Goal: Transaction & Acquisition: Purchase product/service

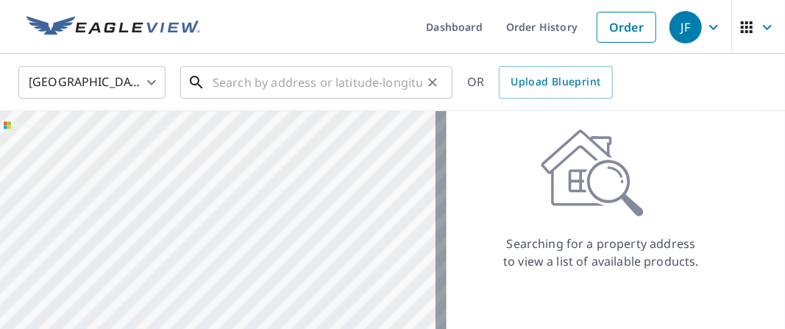
click at [214, 85] on input "text" at bounding box center [318, 82] width 210 height 41
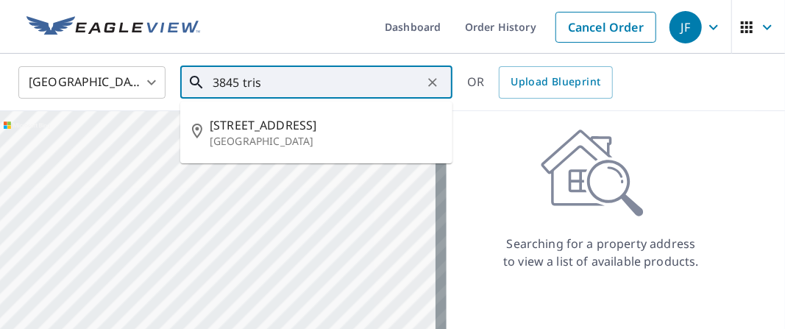
click at [263, 127] on span "[STREET_ADDRESS]" at bounding box center [325, 125] width 231 height 18
type input "[STREET_ADDRESS]"
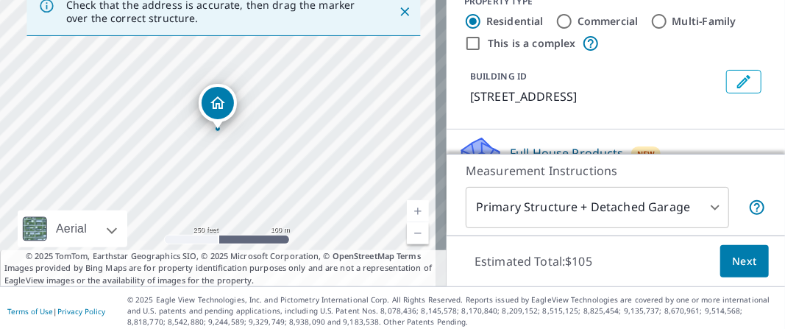
scroll to position [139, 0]
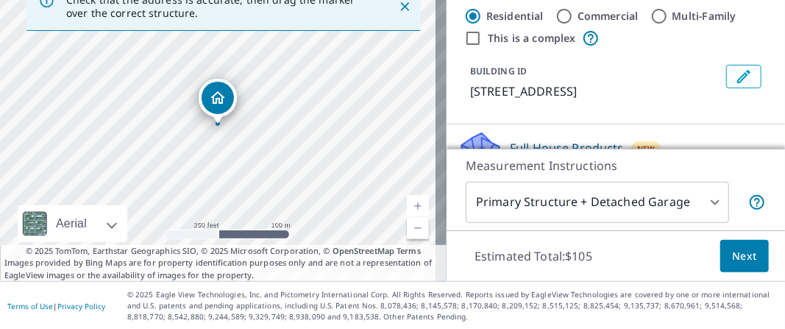
click at [486, 168] on p "Measurement Instructions" at bounding box center [616, 166] width 300 height 18
click at [552, 166] on p "Measurement Instructions" at bounding box center [616, 166] width 300 height 18
click at [709, 202] on body "JF JF Dashboard Order History Cancel Order JF [GEOGRAPHIC_DATA] [GEOGRAPHIC_DAT…" at bounding box center [392, 164] width 785 height 329
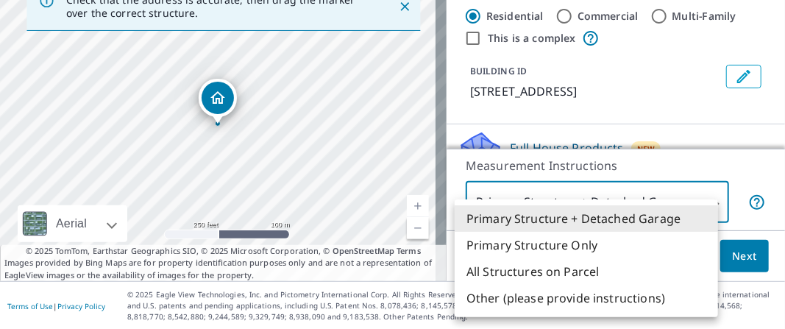
click at [689, 222] on li "Primary Structure + Detached Garage" at bounding box center [586, 218] width 263 height 26
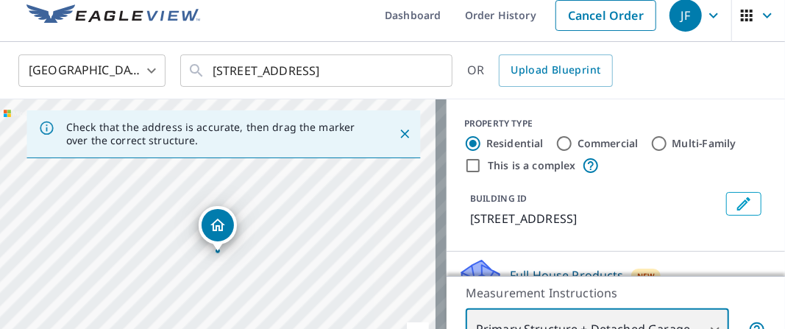
scroll to position [0, 0]
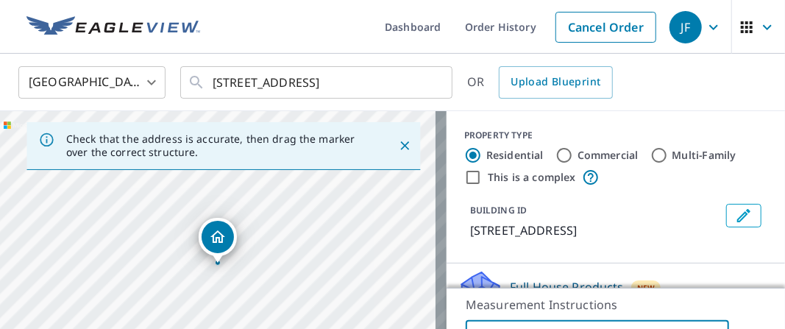
click at [502, 232] on p "[STREET_ADDRESS]" at bounding box center [595, 230] width 250 height 18
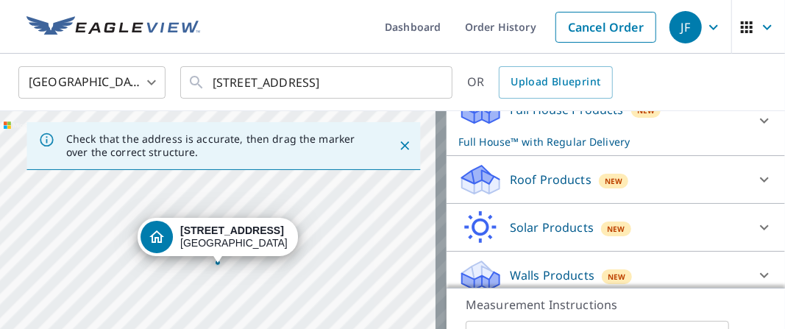
scroll to position [196, 0]
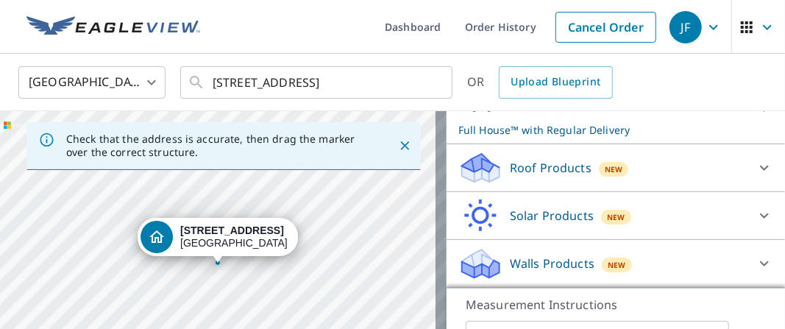
click at [522, 177] on p "Roof Products" at bounding box center [551, 168] width 82 height 18
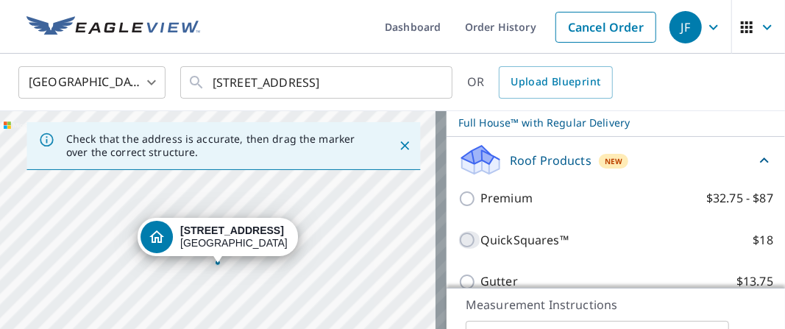
click at [458, 249] on input "QuickSquares™ $18" at bounding box center [469, 240] width 22 height 18
checkbox input "true"
checkbox input "false"
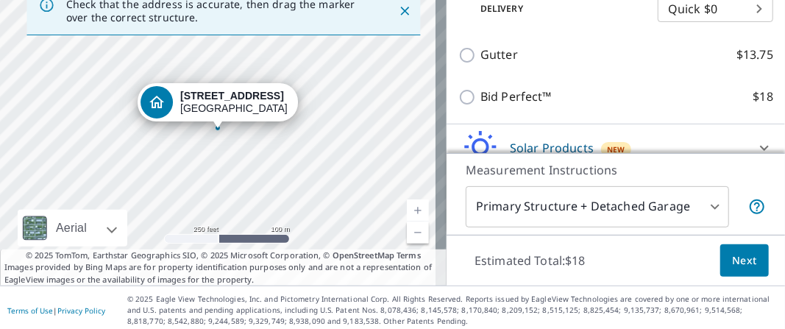
scroll to position [139, 0]
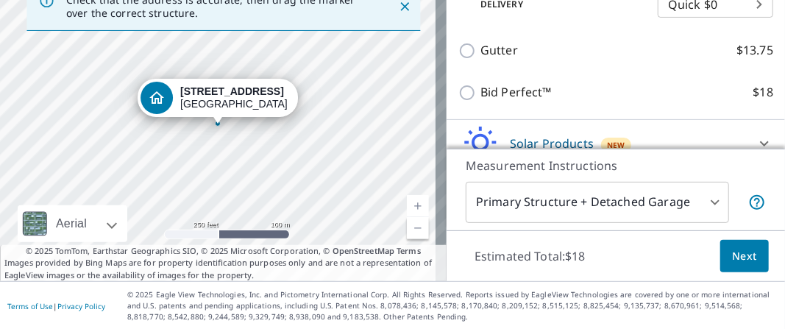
click at [734, 259] on span "Next" at bounding box center [744, 256] width 25 height 18
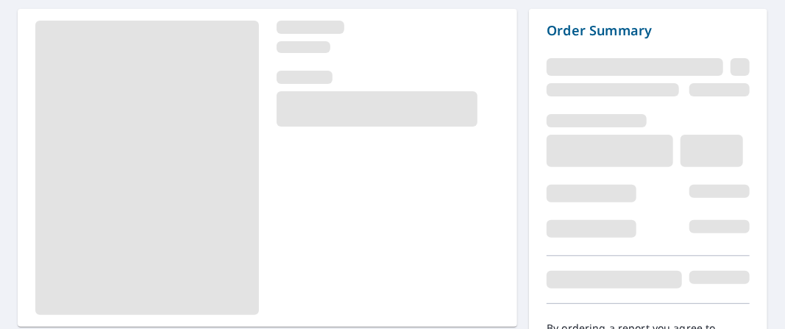
scroll to position [221, 0]
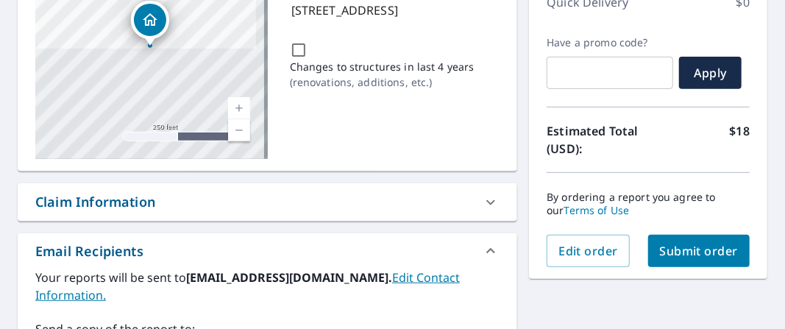
click at [709, 251] on span "Submit order" at bounding box center [699, 251] width 79 height 16
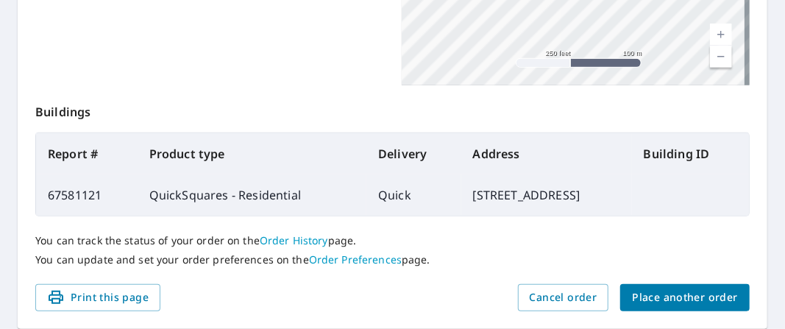
scroll to position [547, 0]
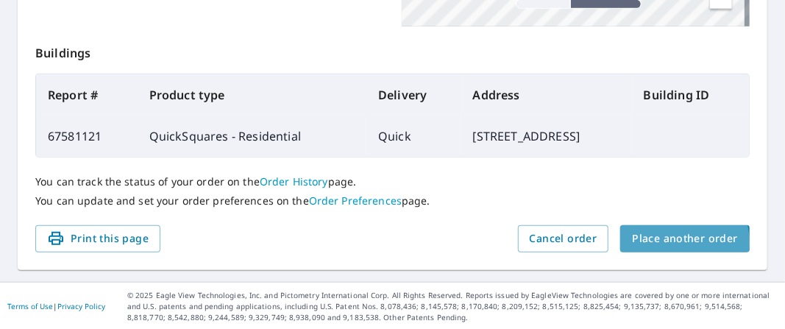
click at [667, 241] on span "Place another order" at bounding box center [685, 239] width 106 height 18
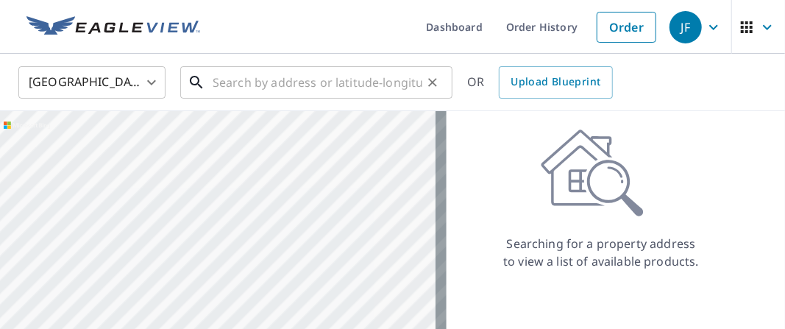
click at [217, 82] on input "text" at bounding box center [318, 82] width 210 height 41
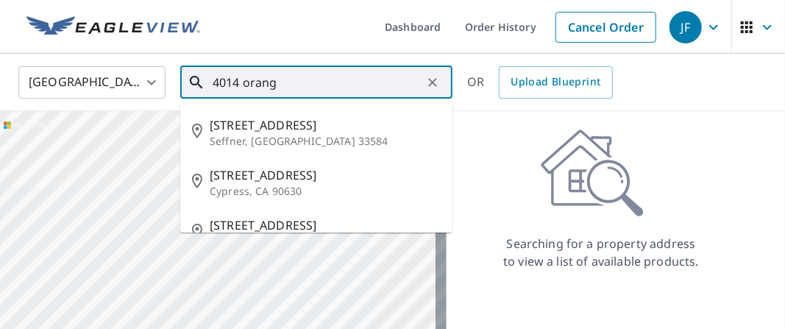
click at [272, 141] on p "Seffner, [GEOGRAPHIC_DATA] 33584" at bounding box center [325, 141] width 231 height 15
type input "[STREET_ADDRESS]"
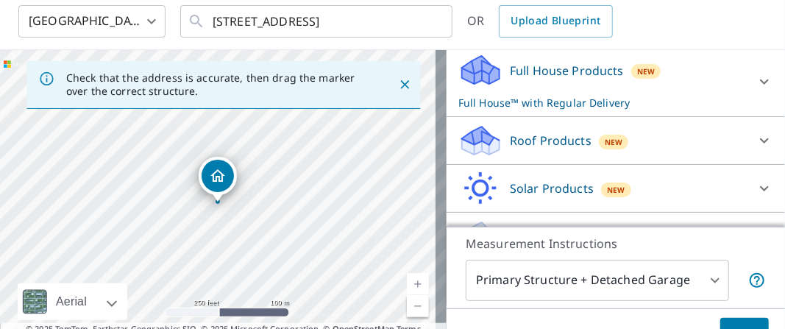
scroll to position [157, 0]
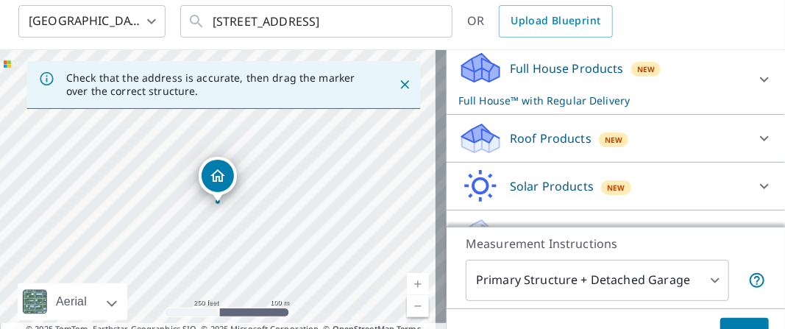
click at [756, 137] on icon at bounding box center [765, 138] width 18 height 18
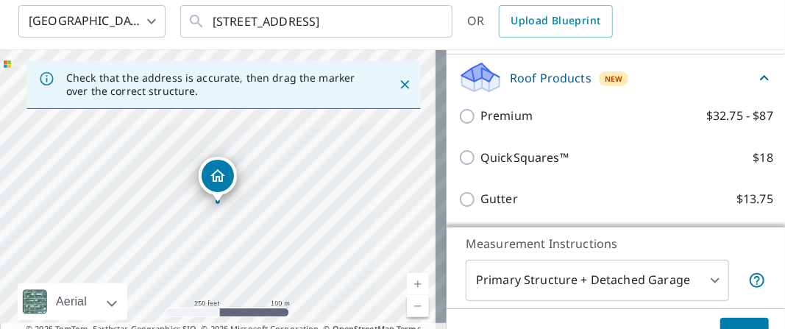
scroll to position [228, 0]
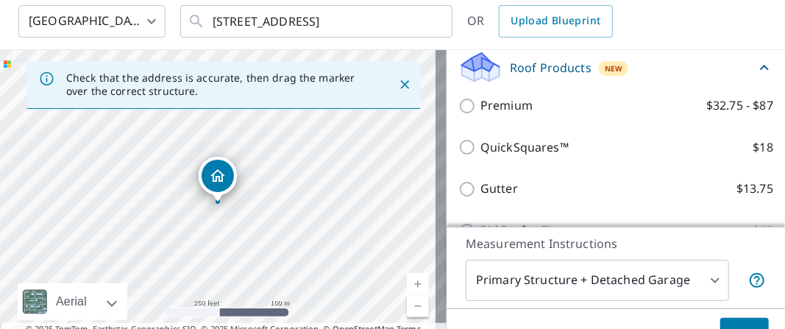
click at [458, 148] on input "QuickSquares™ $18" at bounding box center [469, 147] width 22 height 18
checkbox input "true"
checkbox input "false"
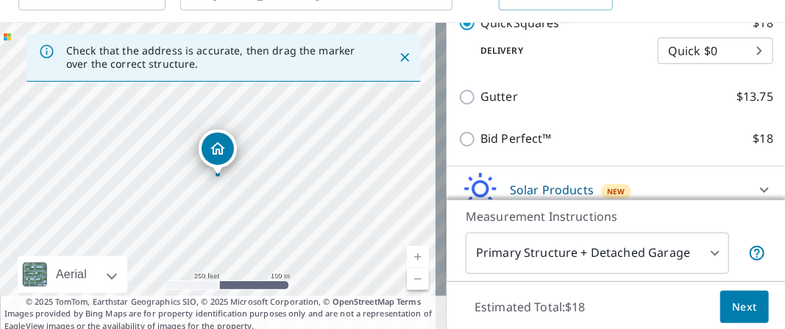
scroll to position [139, 0]
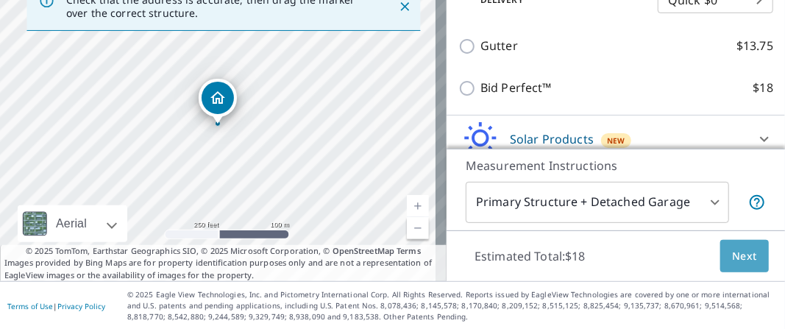
click at [737, 259] on span "Next" at bounding box center [744, 256] width 25 height 18
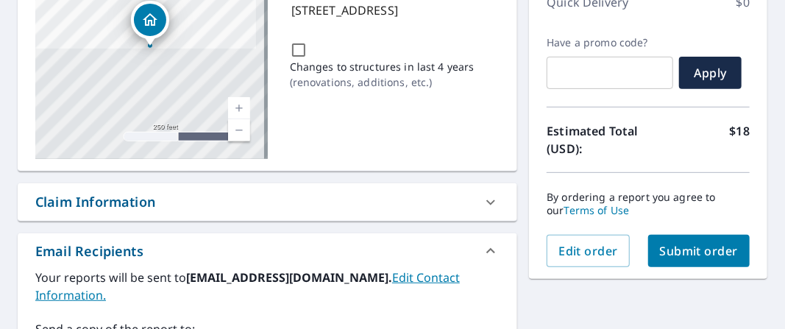
click at [697, 254] on span "Submit order" at bounding box center [699, 251] width 79 height 16
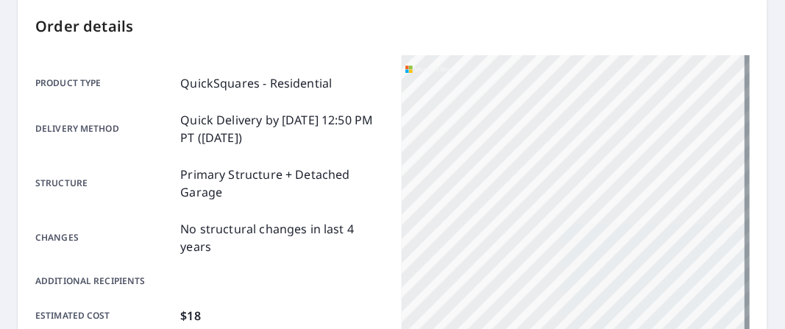
scroll to position [150, 0]
